Goal: Information Seeking & Learning: Learn about a topic

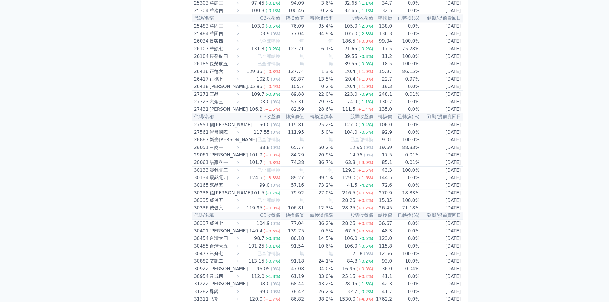
scroll to position [671, 0]
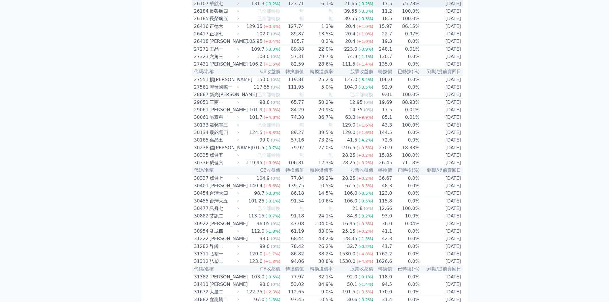
click at [322, 8] on td "6.1%" at bounding box center [318, 4] width 29 height 8
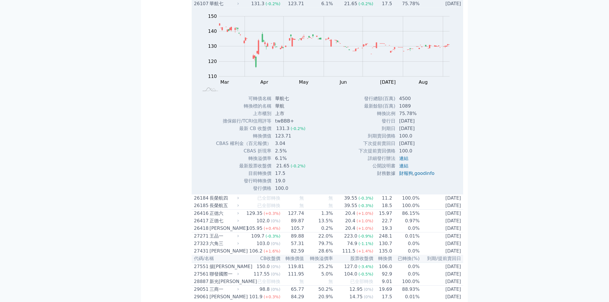
drag, startPoint x: 361, startPoint y: 150, endPoint x: 435, endPoint y: 173, distance: 78.4
click at [435, 173] on tbody "發行總額(百萬) 4500 最新餘額(百萬) 1089 轉換比例 75.78% 發行日 [DATE] 到期日 [DATE] 到期賣回價格 100.0 100.0" at bounding box center [398, 136] width 81 height 82
drag, startPoint x: 368, startPoint y: 155, endPoint x: 372, endPoint y: 156, distance: 3.9
click at [368, 117] on td "轉換比例" at bounding box center [376, 113] width 37 height 7
click at [372, 117] on td "轉換比例" at bounding box center [376, 113] width 37 height 7
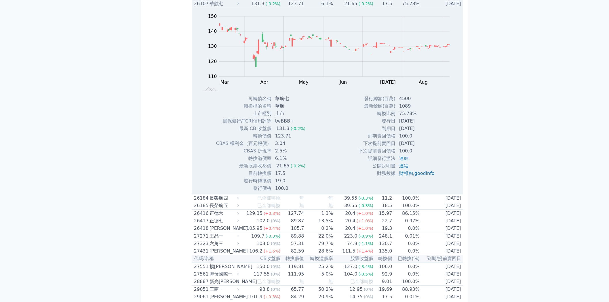
drag, startPoint x: 376, startPoint y: 157, endPoint x: 429, endPoint y: 172, distance: 55.1
click at [429, 172] on tbody "發行總額(百萬) 4500 最新餘額(百萬) 1089 轉換比例 75.78% 發行日 [DATE] 到期日 [DATE] 到期賣回價格 100.0 100.0" at bounding box center [398, 136] width 81 height 82
copy tbody "轉換比例 75.78% 發行日 [DATE] 到期日 [DATE]"
drag, startPoint x: 247, startPoint y: 216, endPoint x: 288, endPoint y: 218, distance: 40.9
click at [288, 177] on tr "目前轉換價 17.5" at bounding box center [263, 173] width 94 height 7
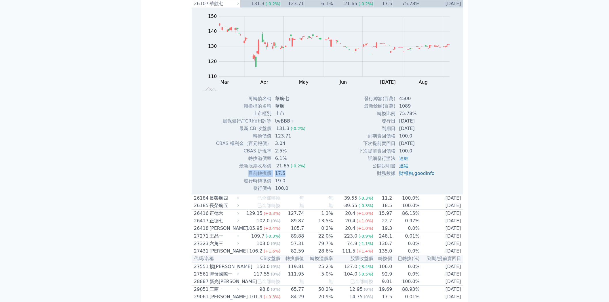
copy tr "目前轉換價 17.5"
click at [216, 7] on div "華航七" at bounding box center [224, 3] width 28 height 7
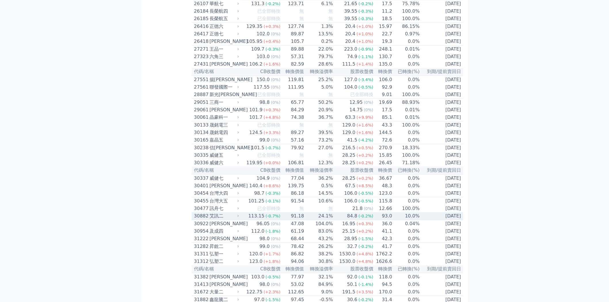
click at [218, 220] on div "艾訊二" at bounding box center [224, 216] width 28 height 7
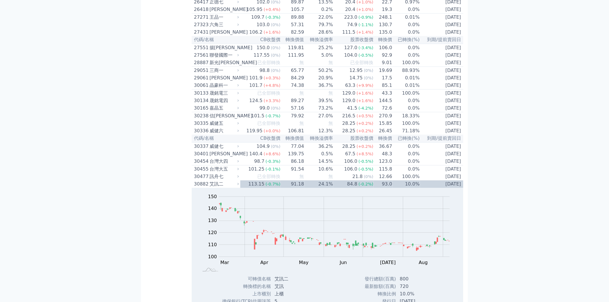
scroll to position [767, 0]
